Goal: Transaction & Acquisition: Purchase product/service

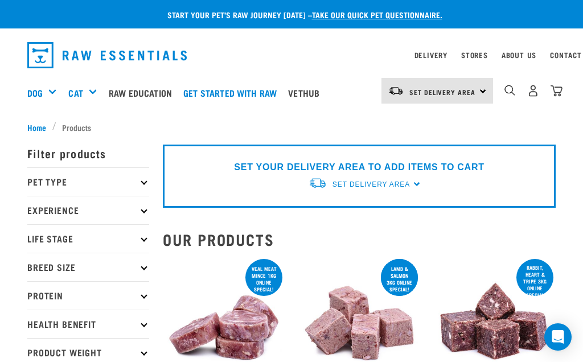
click at [512, 91] on img "dropdown navigation" at bounding box center [510, 90] width 11 height 11
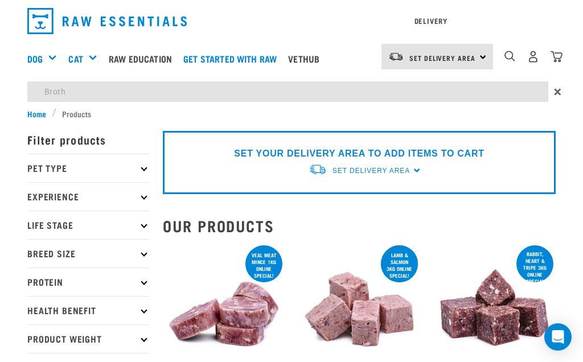
type input "Broth"
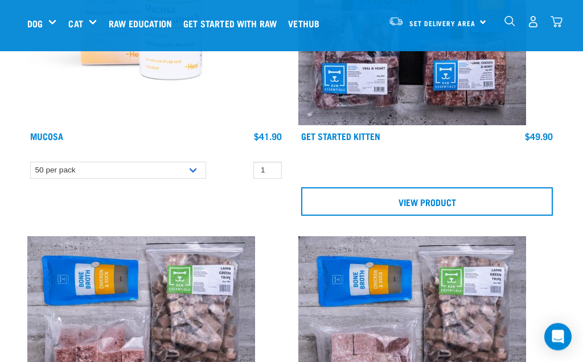
scroll to position [1254, 0]
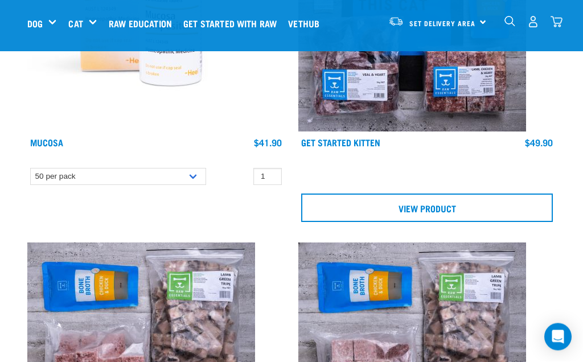
click at [439, 202] on link "View Product" at bounding box center [427, 208] width 252 height 28
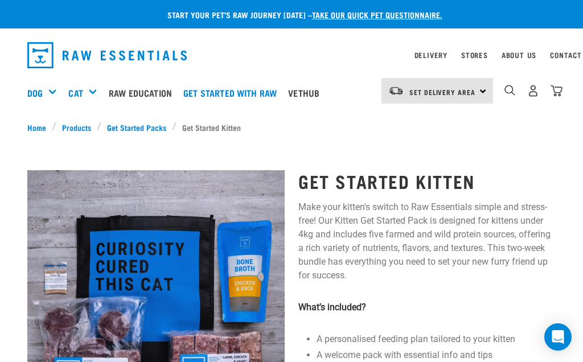
click at [512, 87] on img "dropdown navigation" at bounding box center [510, 90] width 11 height 11
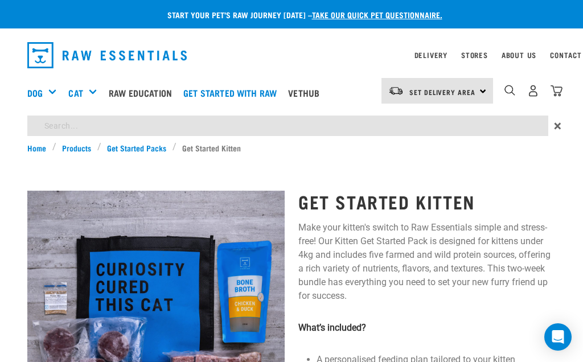
click at [509, 87] on img "dropdown navigation" at bounding box center [510, 90] width 11 height 11
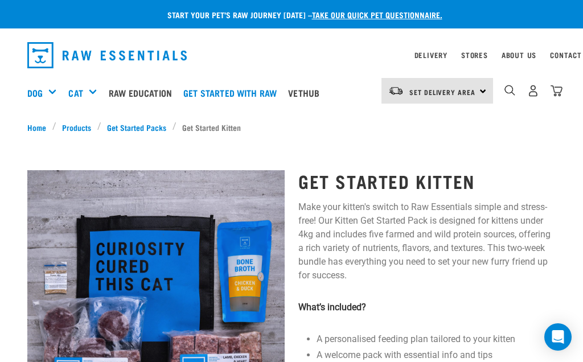
click at [511, 87] on img "dropdown navigation" at bounding box center [510, 90] width 11 height 11
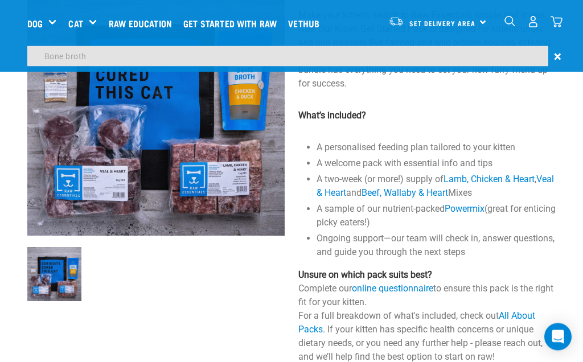
scroll to position [71, 0]
type input "Bone broth"
click at [251, 114] on img at bounding box center [156, 107] width 258 height 258
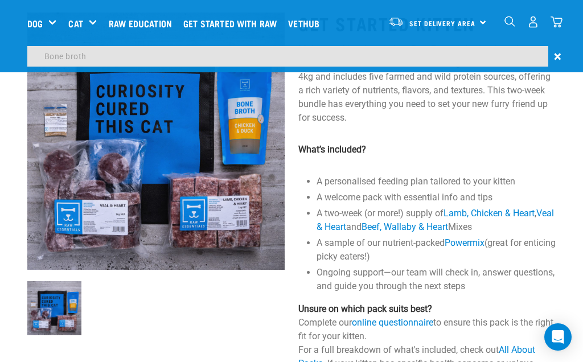
click at [248, 129] on img at bounding box center [156, 142] width 258 height 258
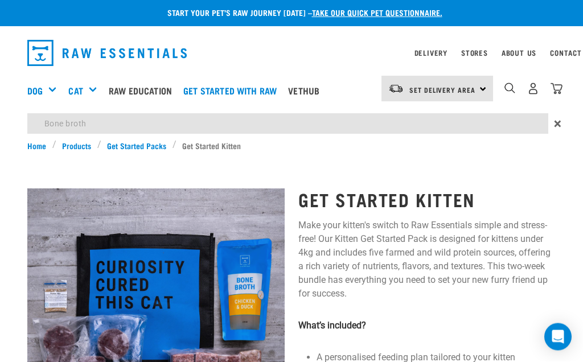
scroll to position [0, 0]
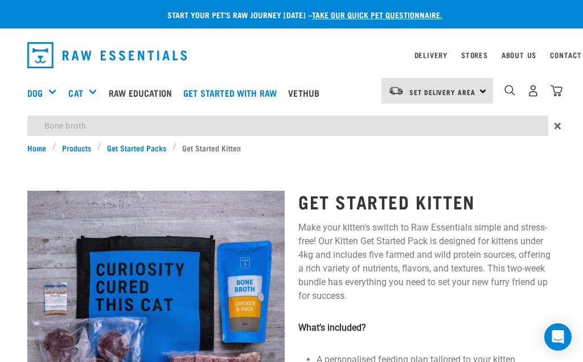
click at [38, 149] on link "Home" at bounding box center [39, 148] width 25 height 12
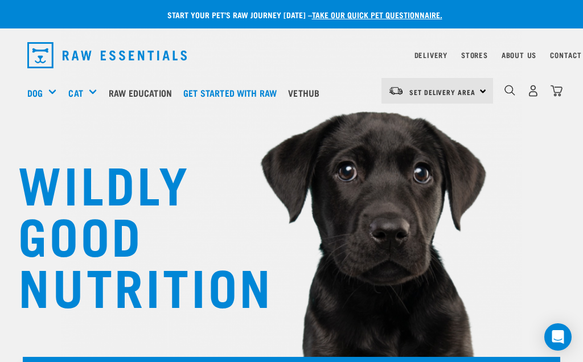
click at [0, 0] on div "Bone Broth" at bounding box center [0, 0] width 0 height 0
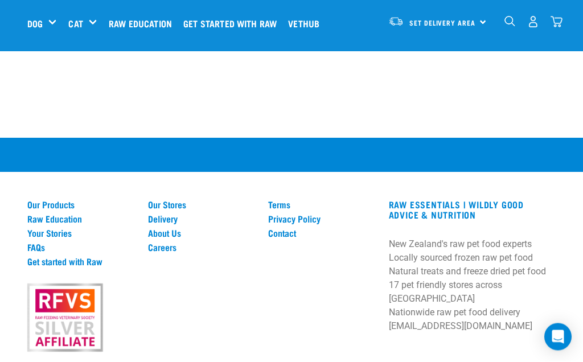
scroll to position [909, 0]
